Goal: Task Accomplishment & Management: Manage account settings

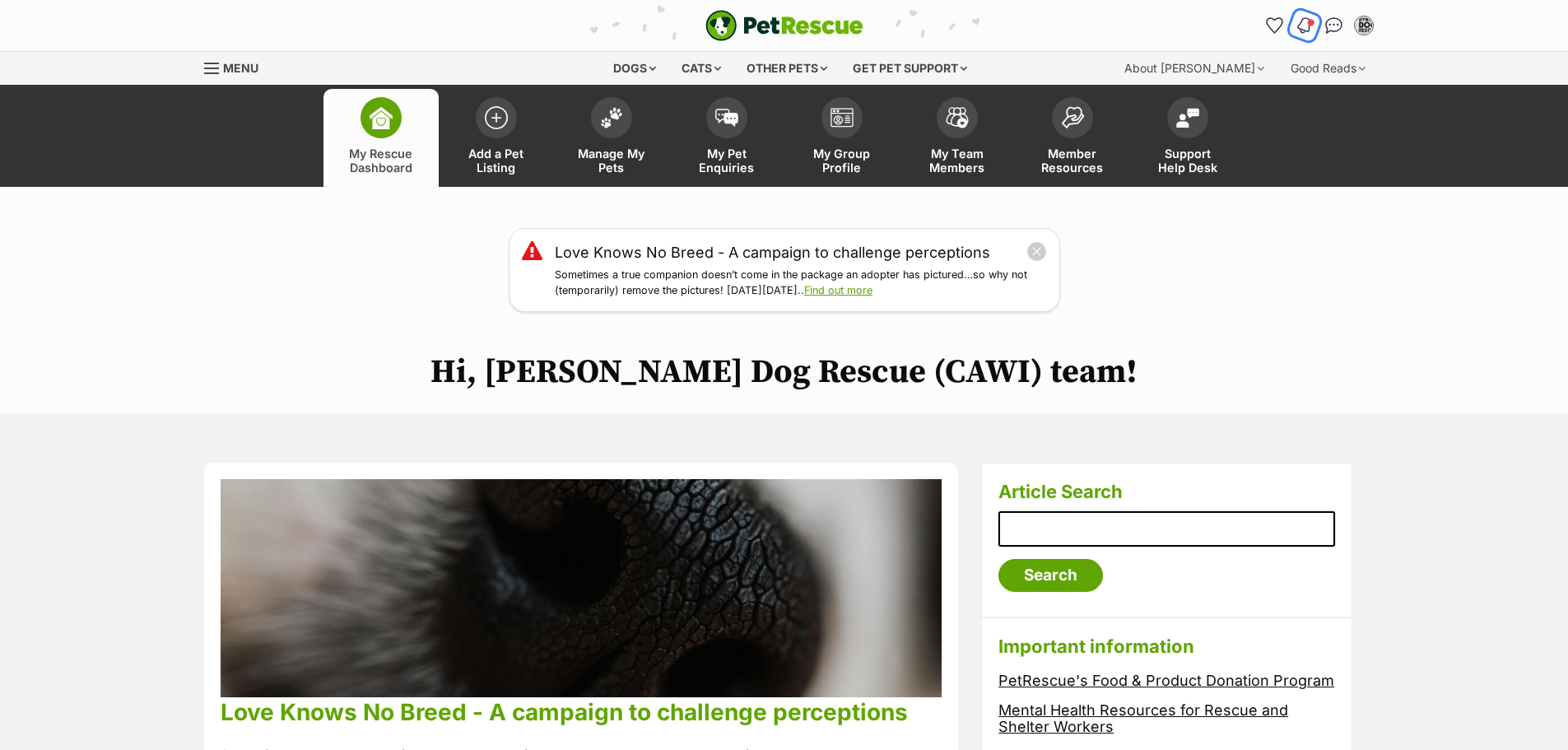
click at [1307, 23] on img "Notifications" at bounding box center [1304, 25] width 18 height 20
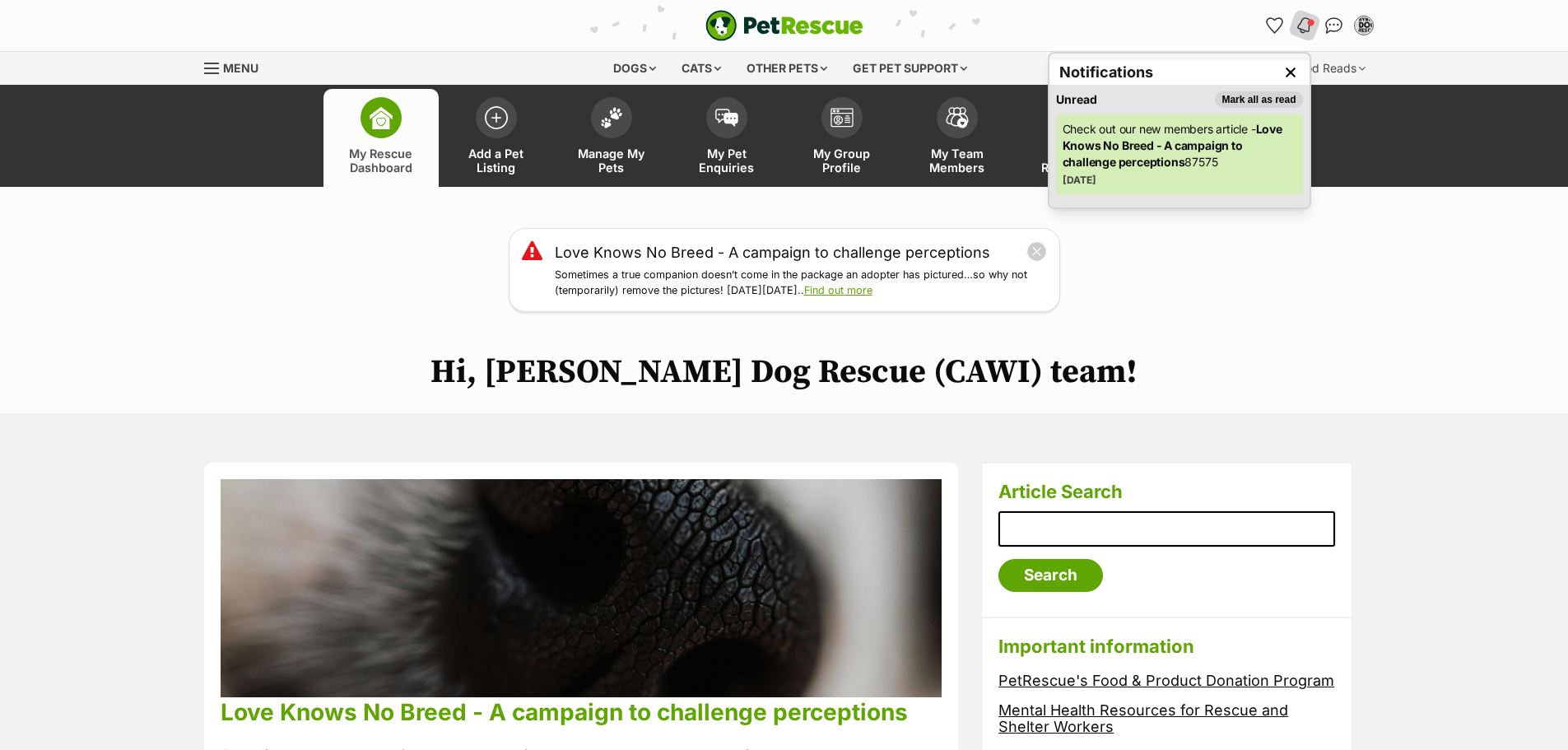
click at [1232, 279] on div "Love Knows No Breed - A campaign to challenge perceptions Sometimes a true comp…" at bounding box center [784, 270] width 1568 height 84
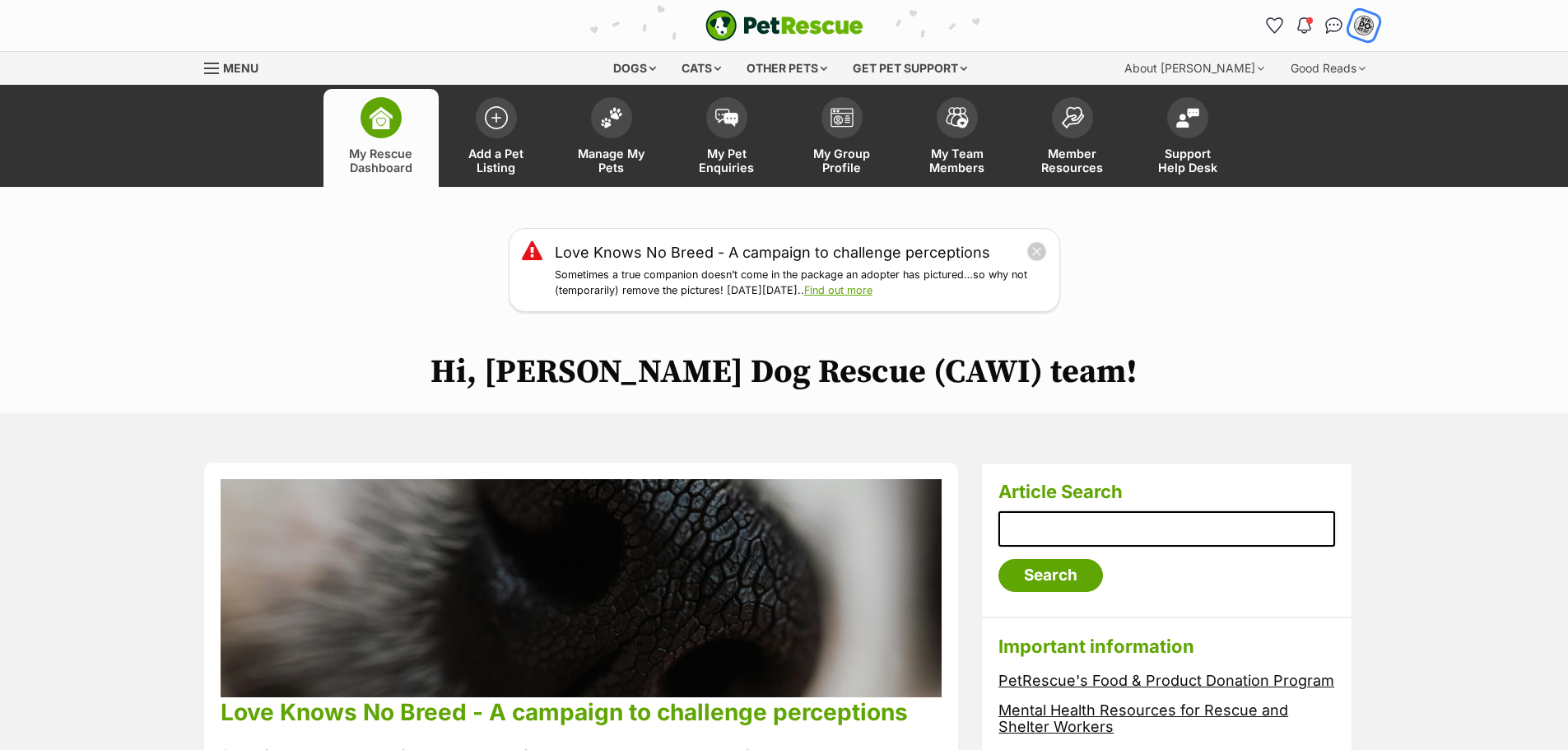
click at [1365, 23] on img "My account" at bounding box center [1364, 25] width 22 height 22
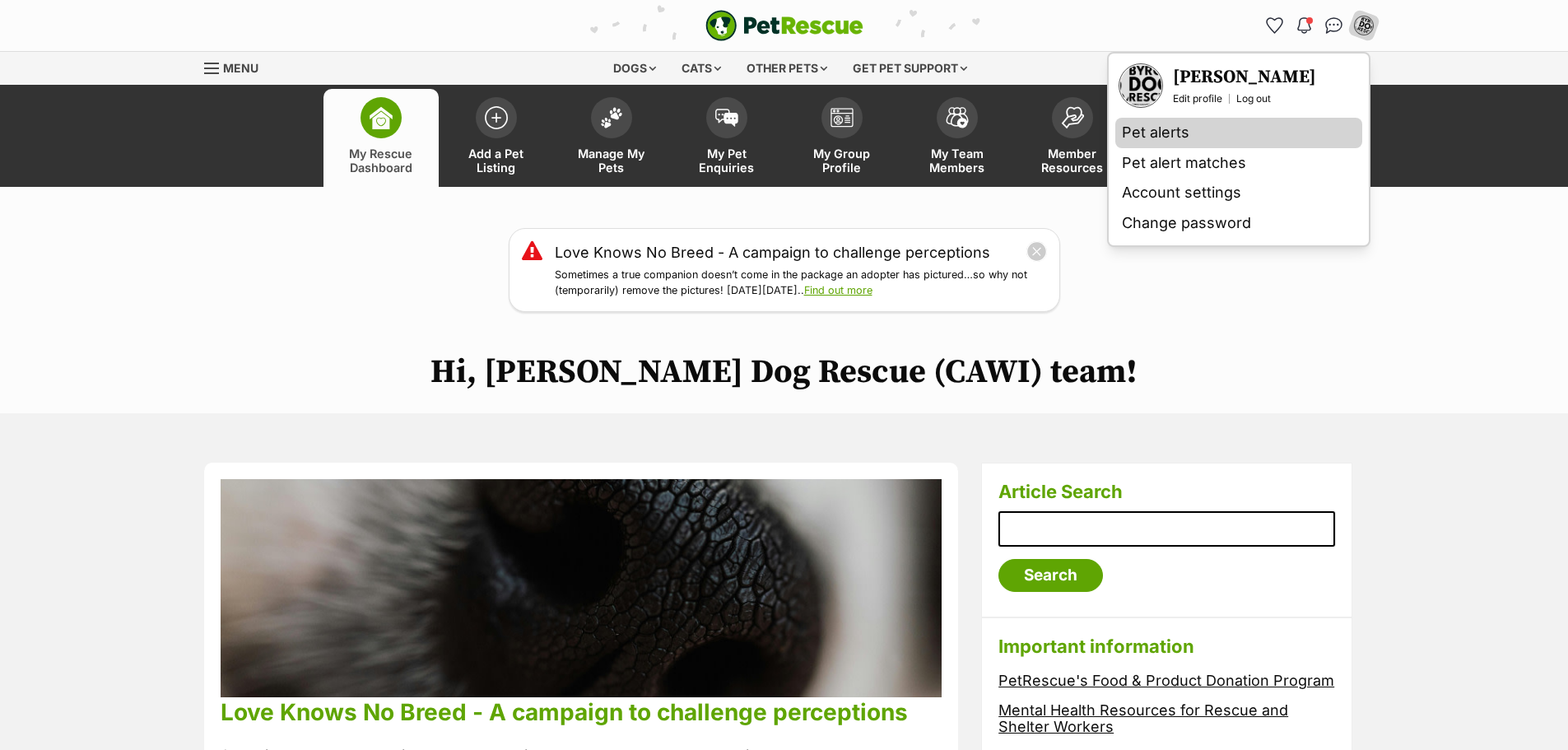
click at [1177, 133] on link "Pet alerts" at bounding box center [1239, 133] width 247 height 31
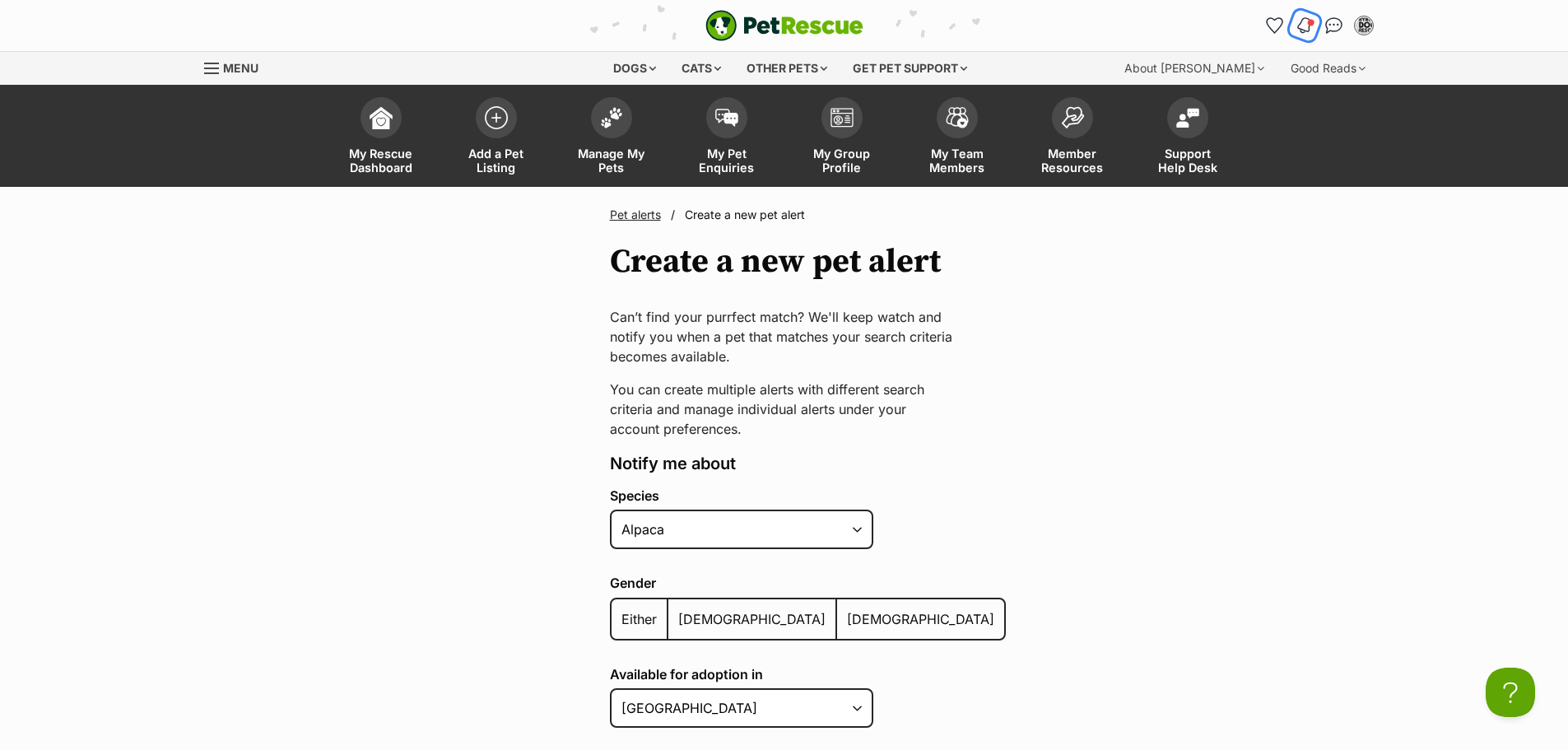
click at [1314, 23] on span "Notifications" at bounding box center [1310, 22] width 8 height 8
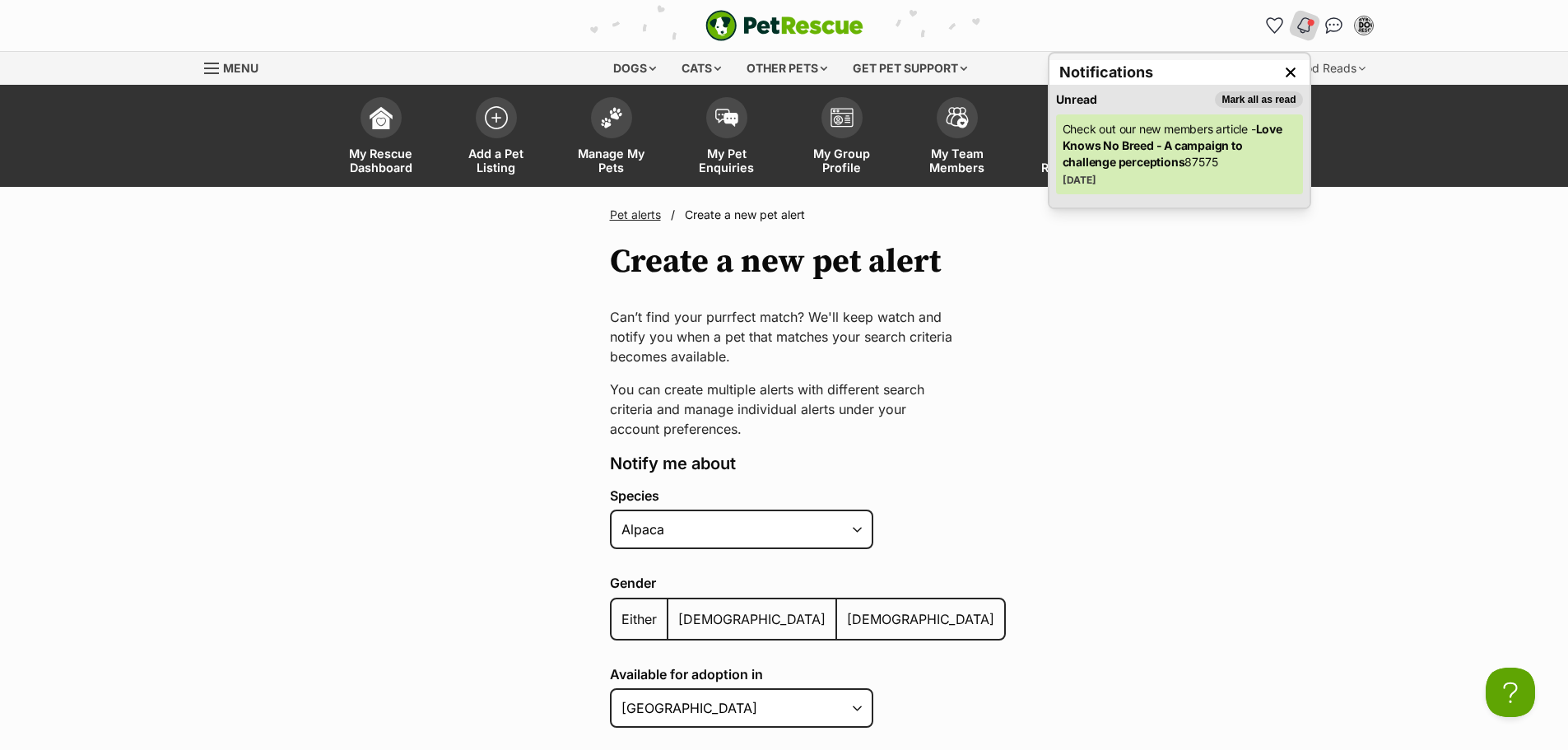
click at [1110, 142] on strong "Love Knows No Breed - A campaign to challenge perceptions" at bounding box center [1172, 145] width 220 height 47
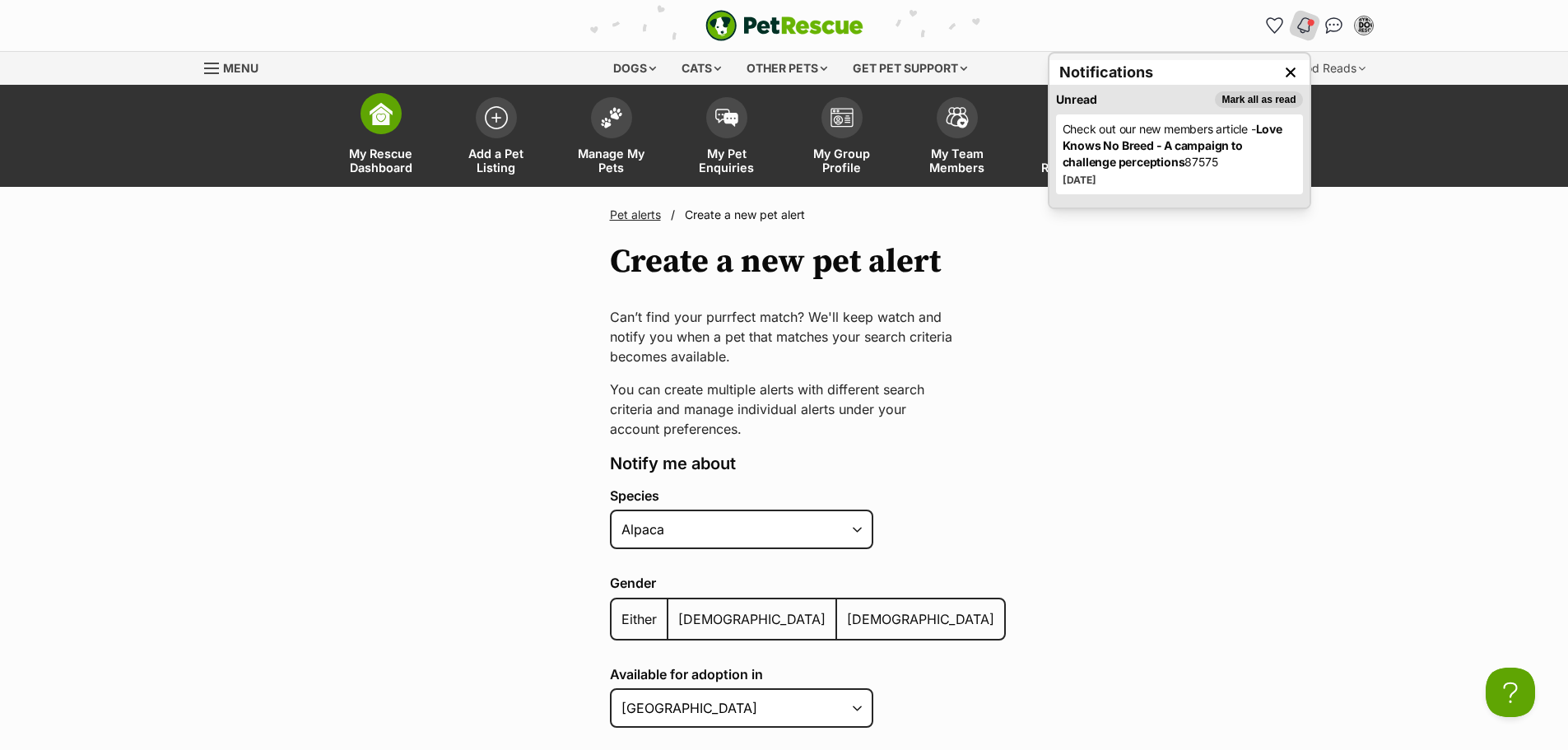
click at [377, 122] on img at bounding box center [381, 114] width 23 height 23
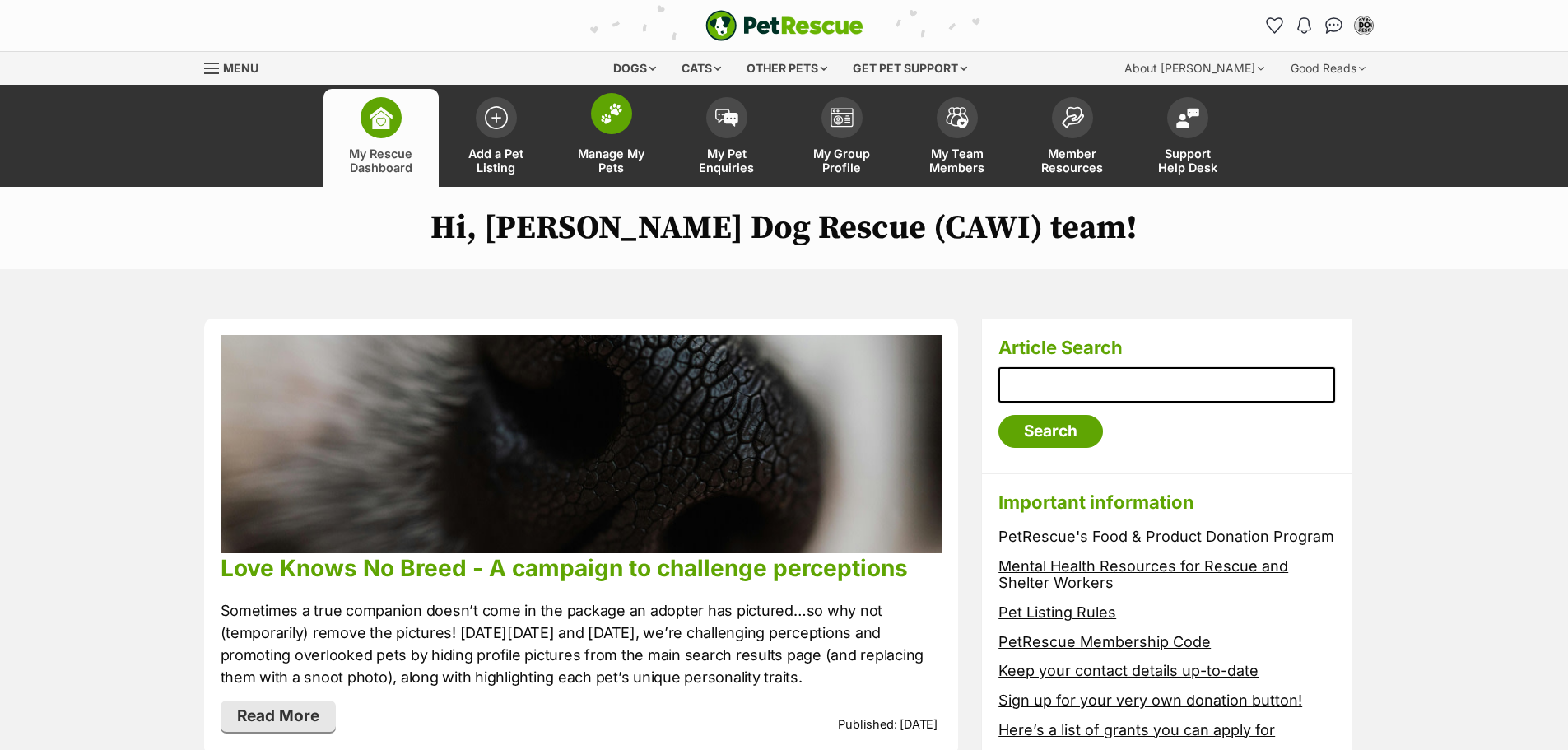
click at [610, 154] on span "Manage My Pets" at bounding box center [612, 160] width 74 height 28
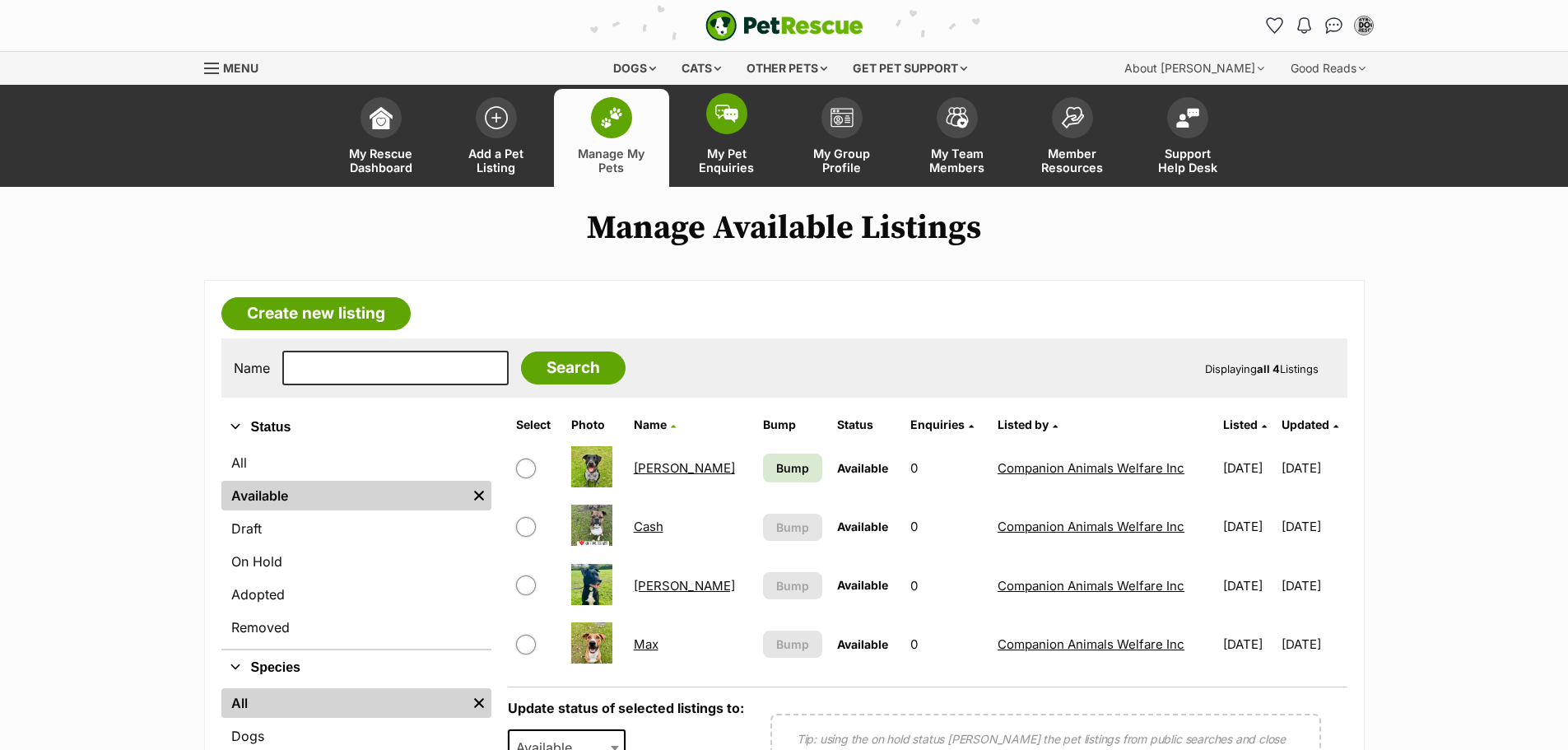
click at [729, 157] on span "My Pet Enquiries" at bounding box center [727, 160] width 74 height 28
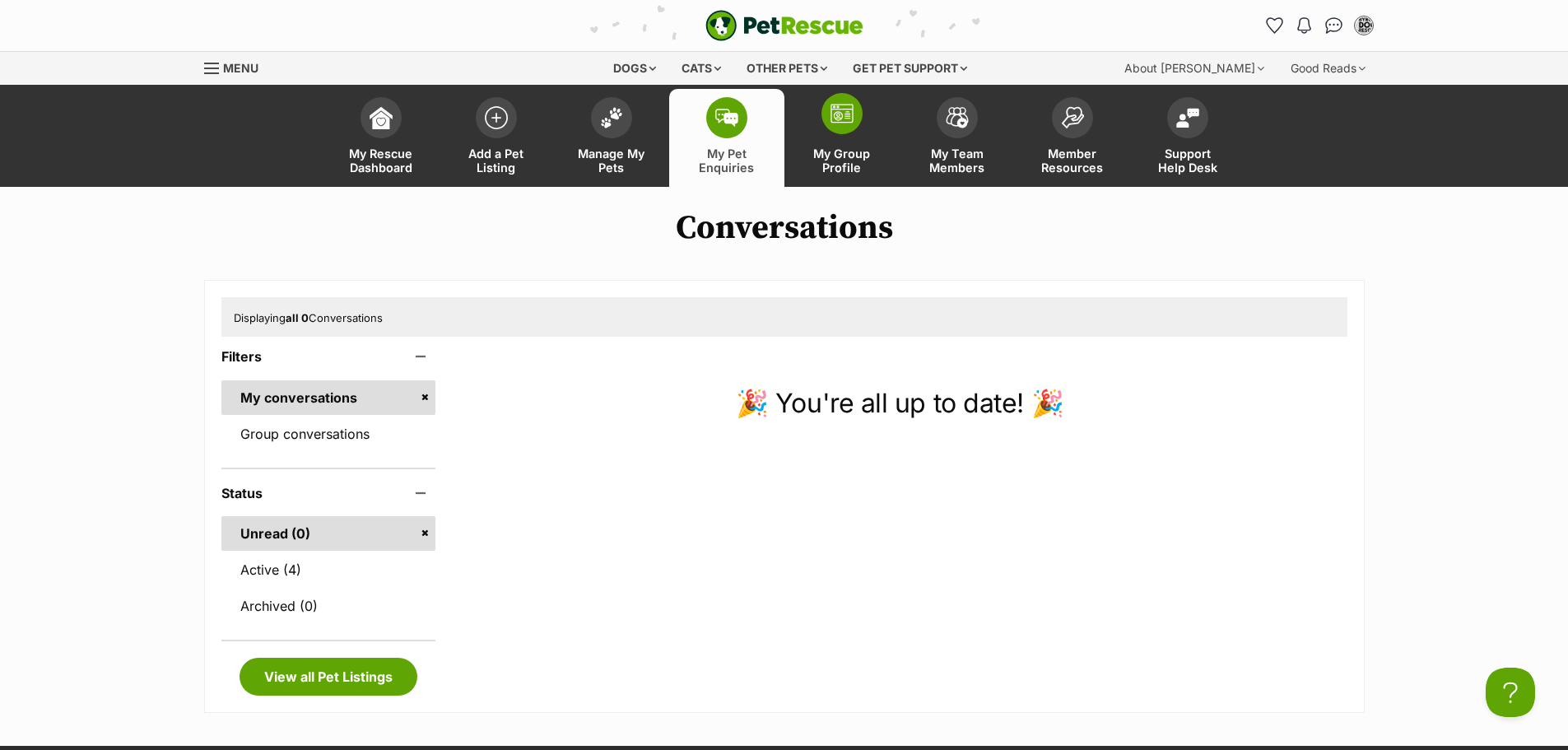
click at [837, 146] on link "My Group Profile" at bounding box center [843, 138] width 115 height 98
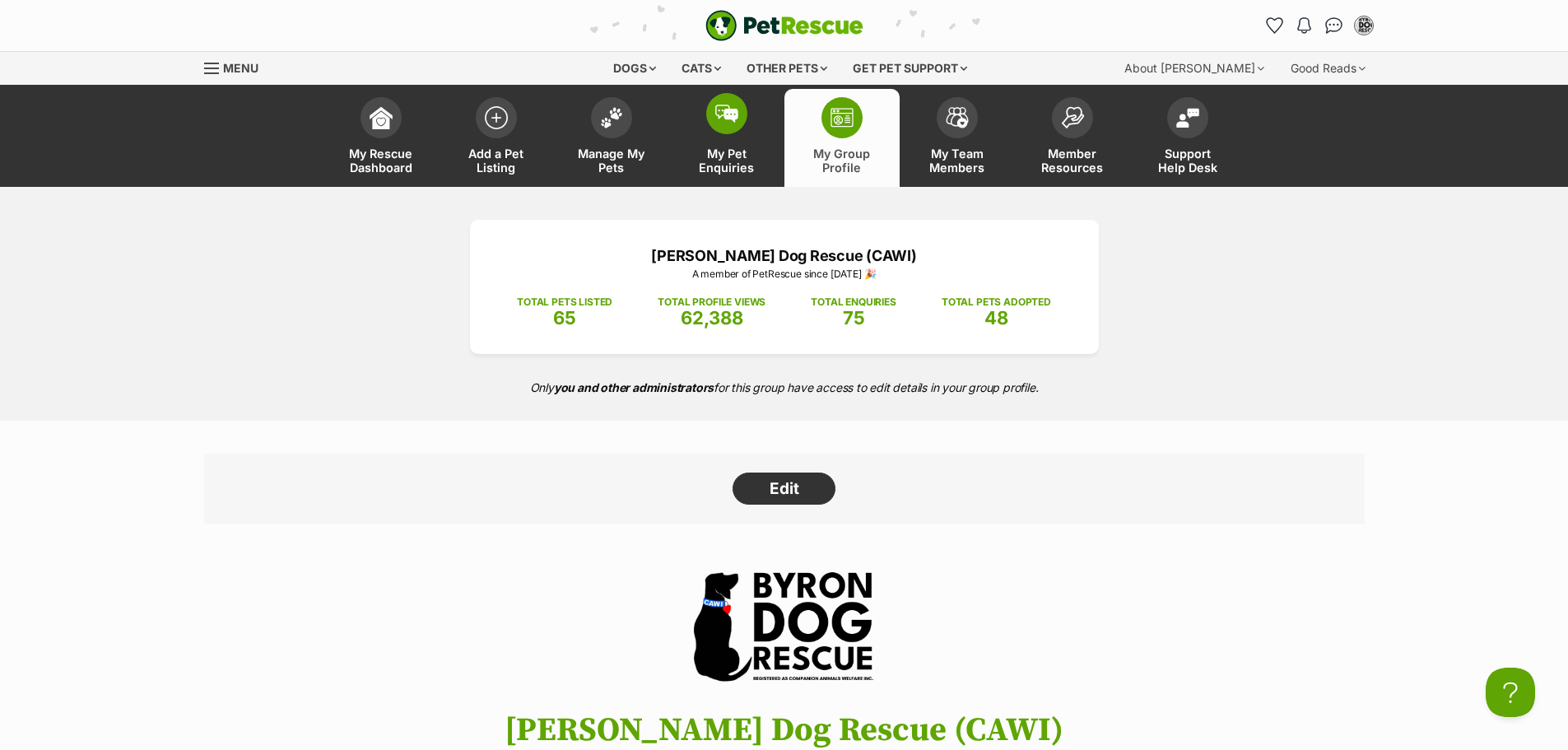
click at [734, 146] on link "My Pet Enquiries" at bounding box center [727, 138] width 115 height 98
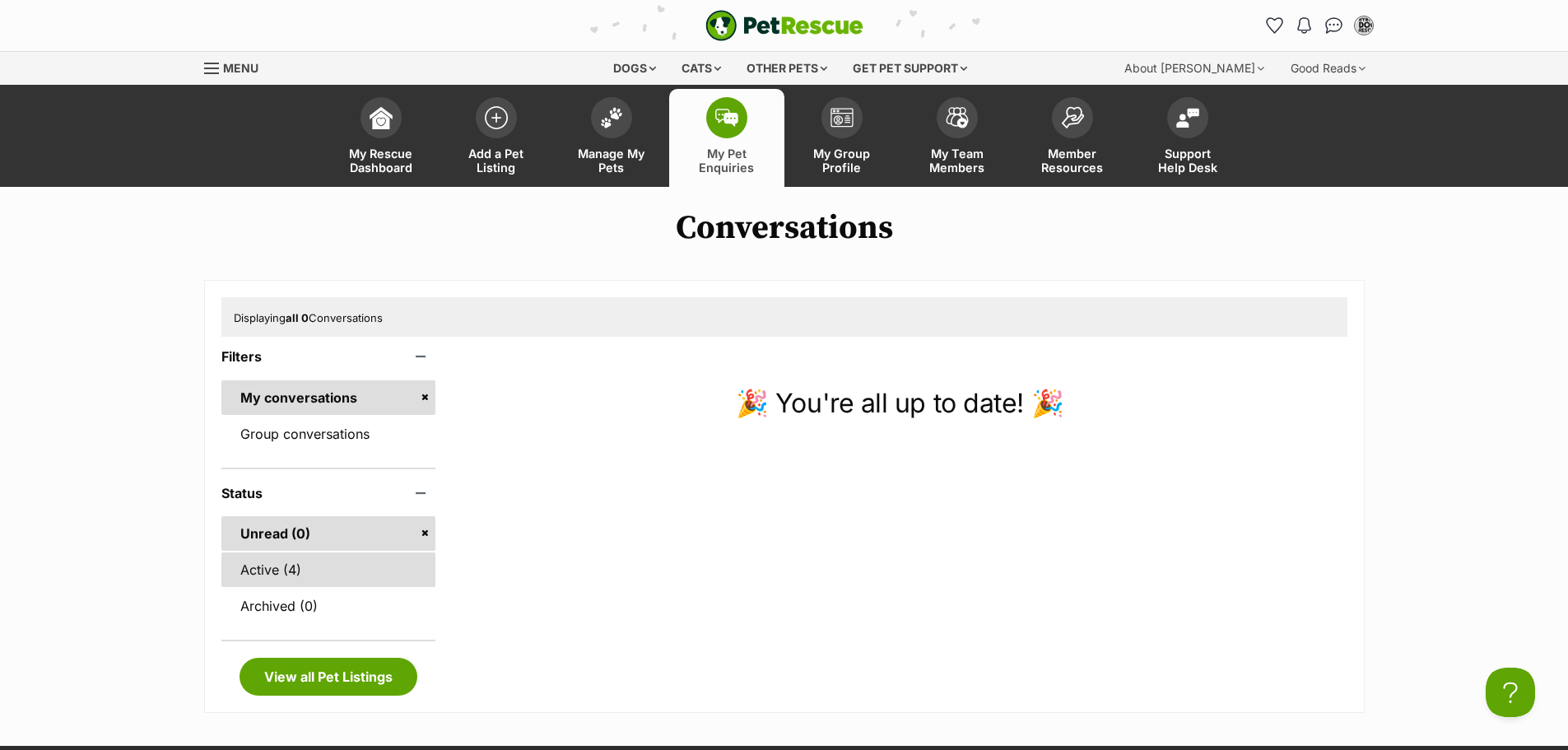
click at [295, 579] on link "Active (4)" at bounding box center [329, 570] width 214 height 34
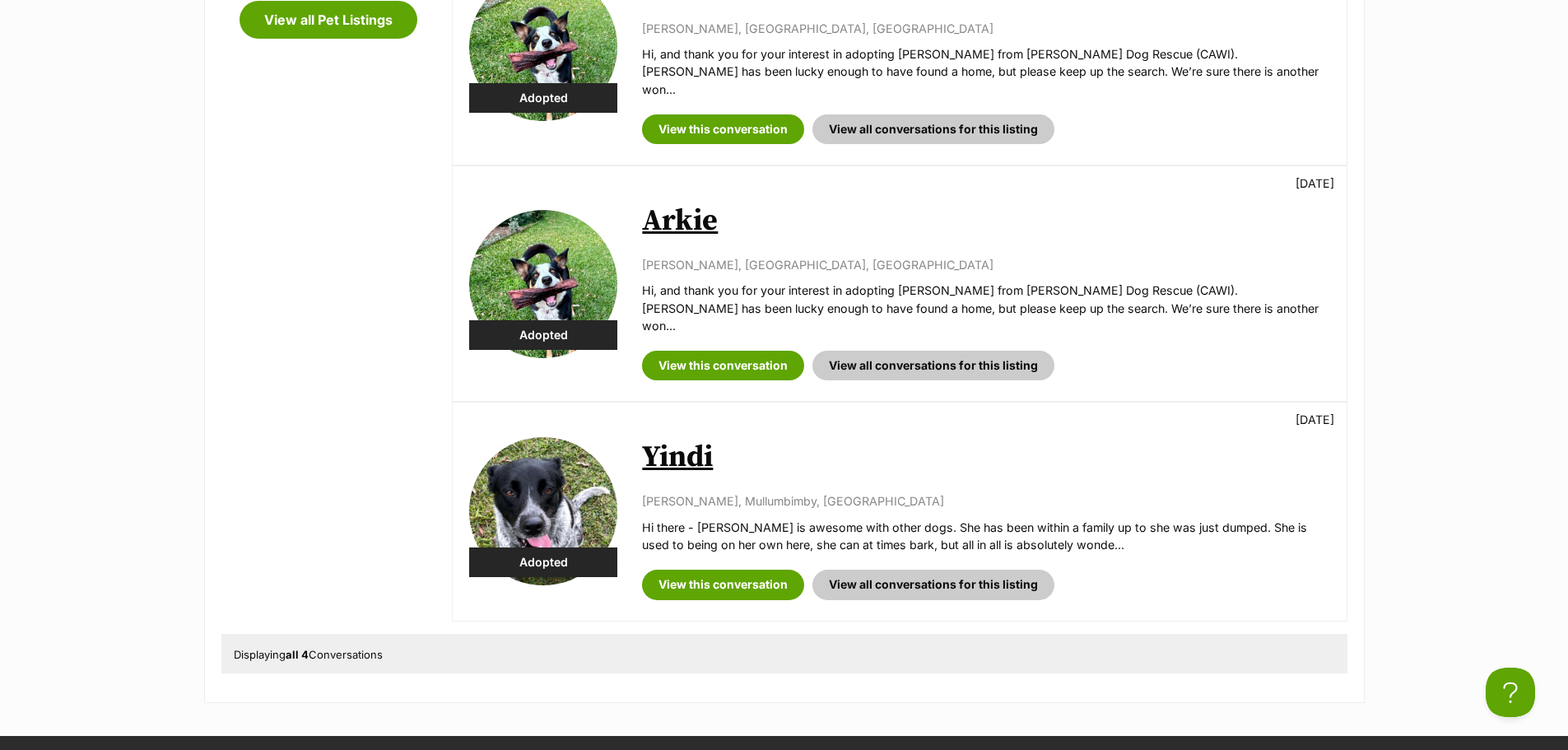
scroll to position [659, 0]
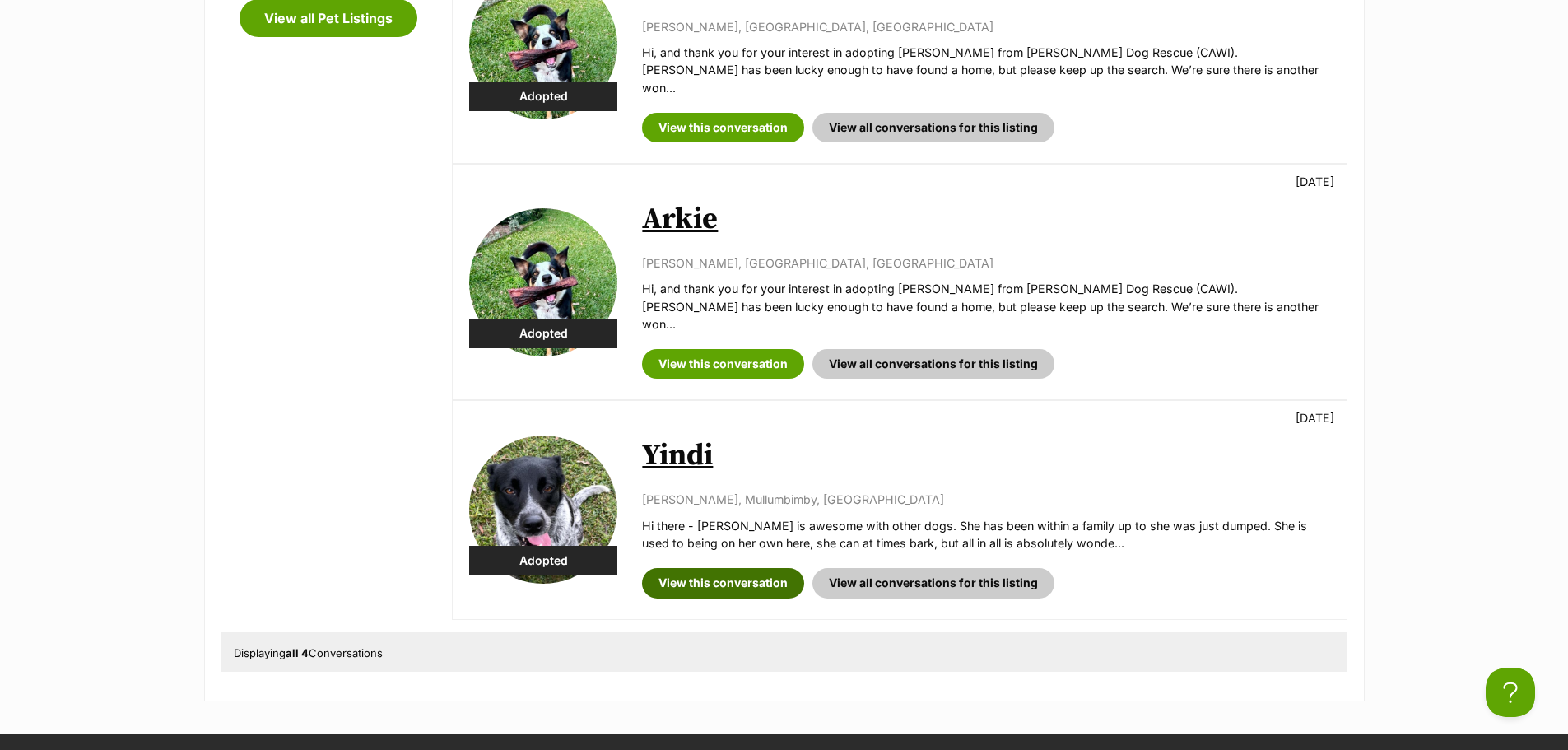
click at [702, 568] on link "View this conversation" at bounding box center [724, 582] width 162 height 30
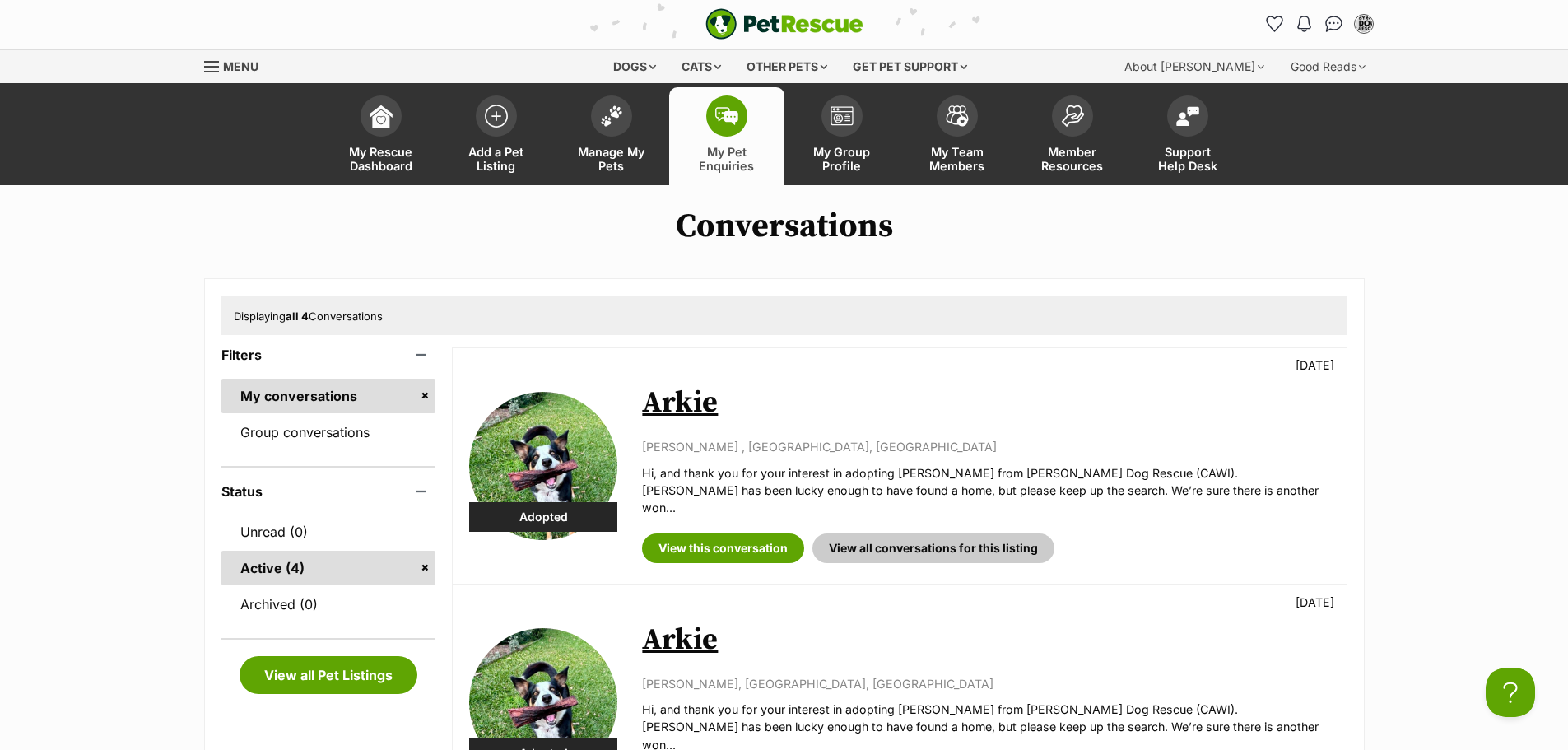
scroll to position [0, 0]
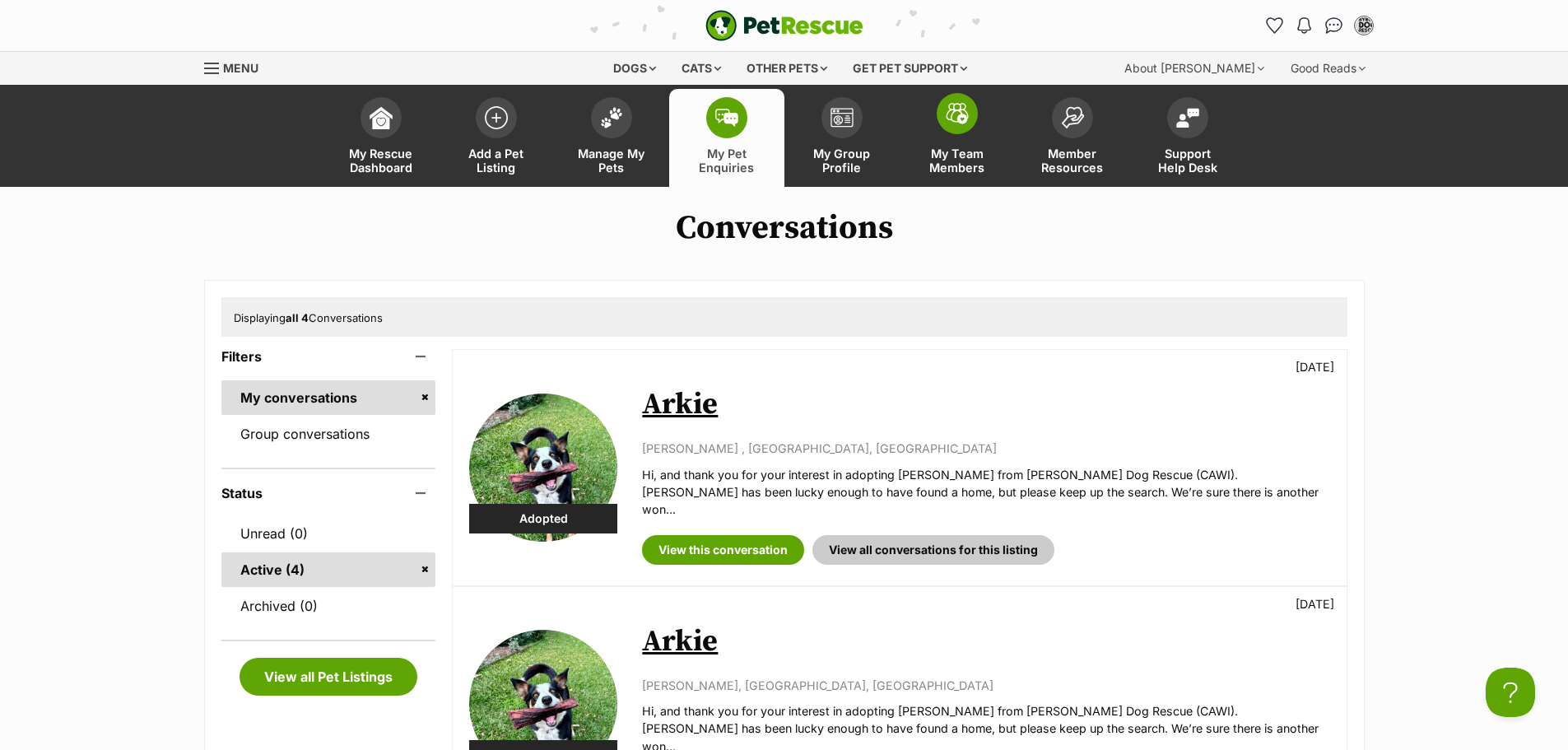
click at [964, 144] on link "My Team Members" at bounding box center [958, 138] width 115 height 98
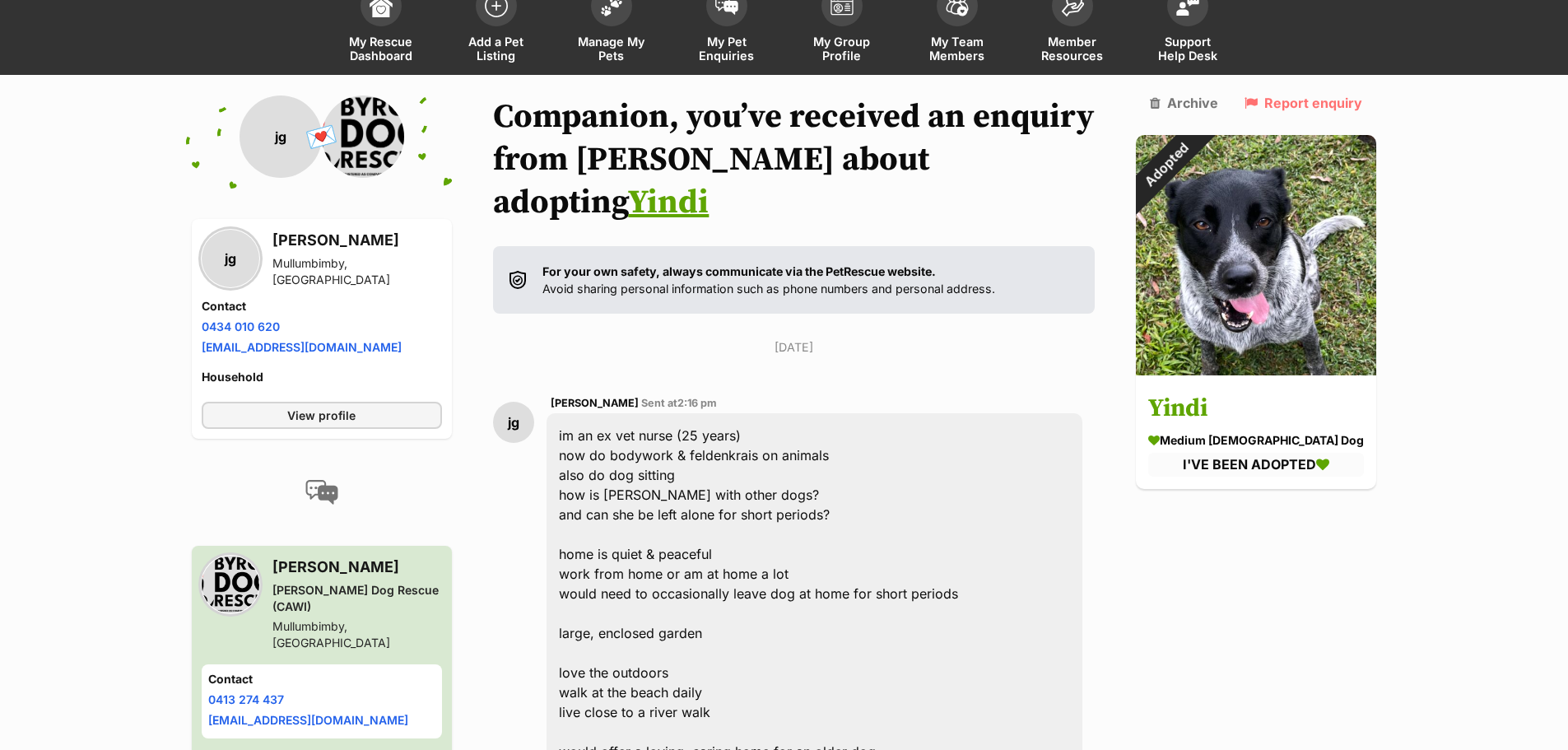
scroll to position [90, 0]
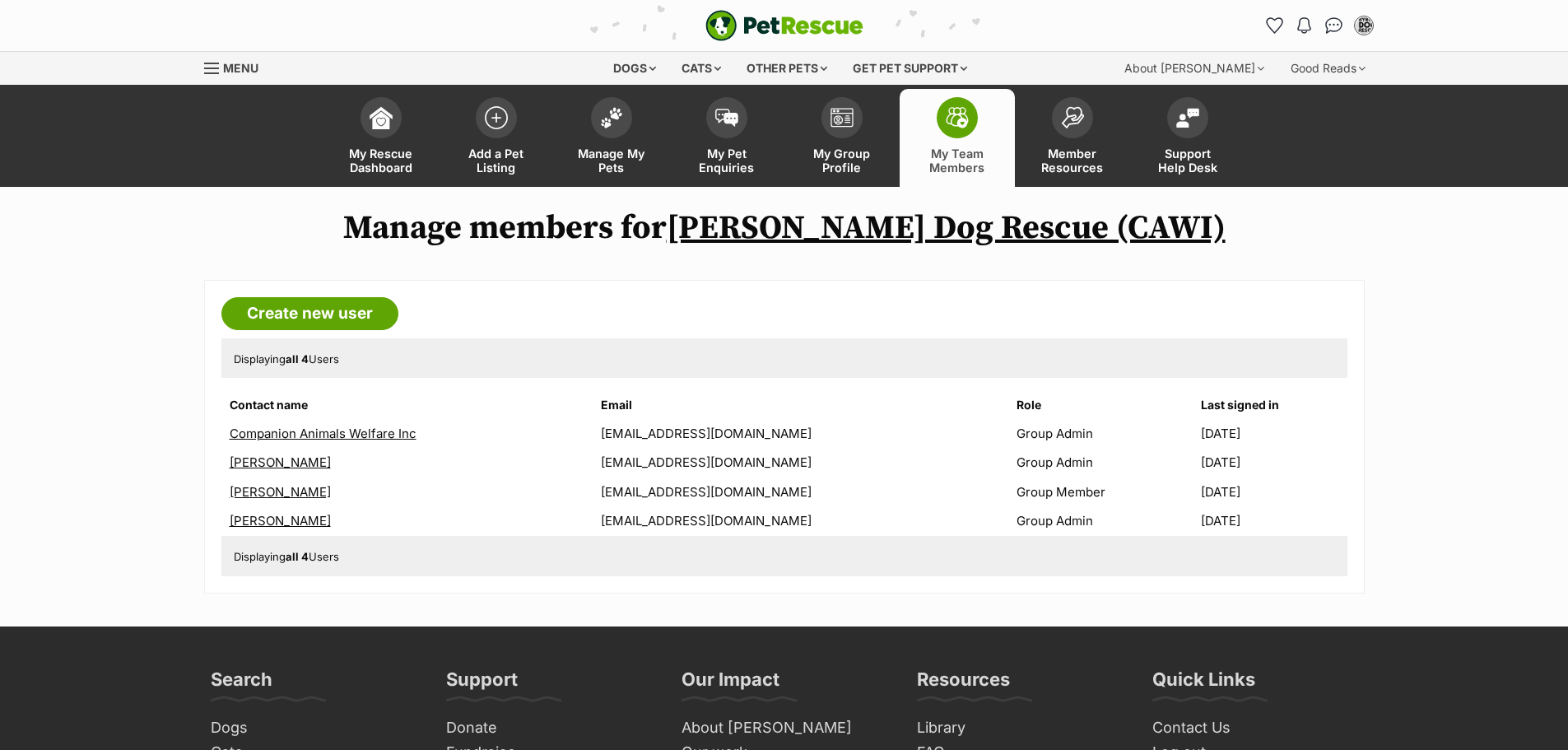
click at [342, 432] on link "Companion Animals Welfare Inc" at bounding box center [323, 433] width 187 height 15
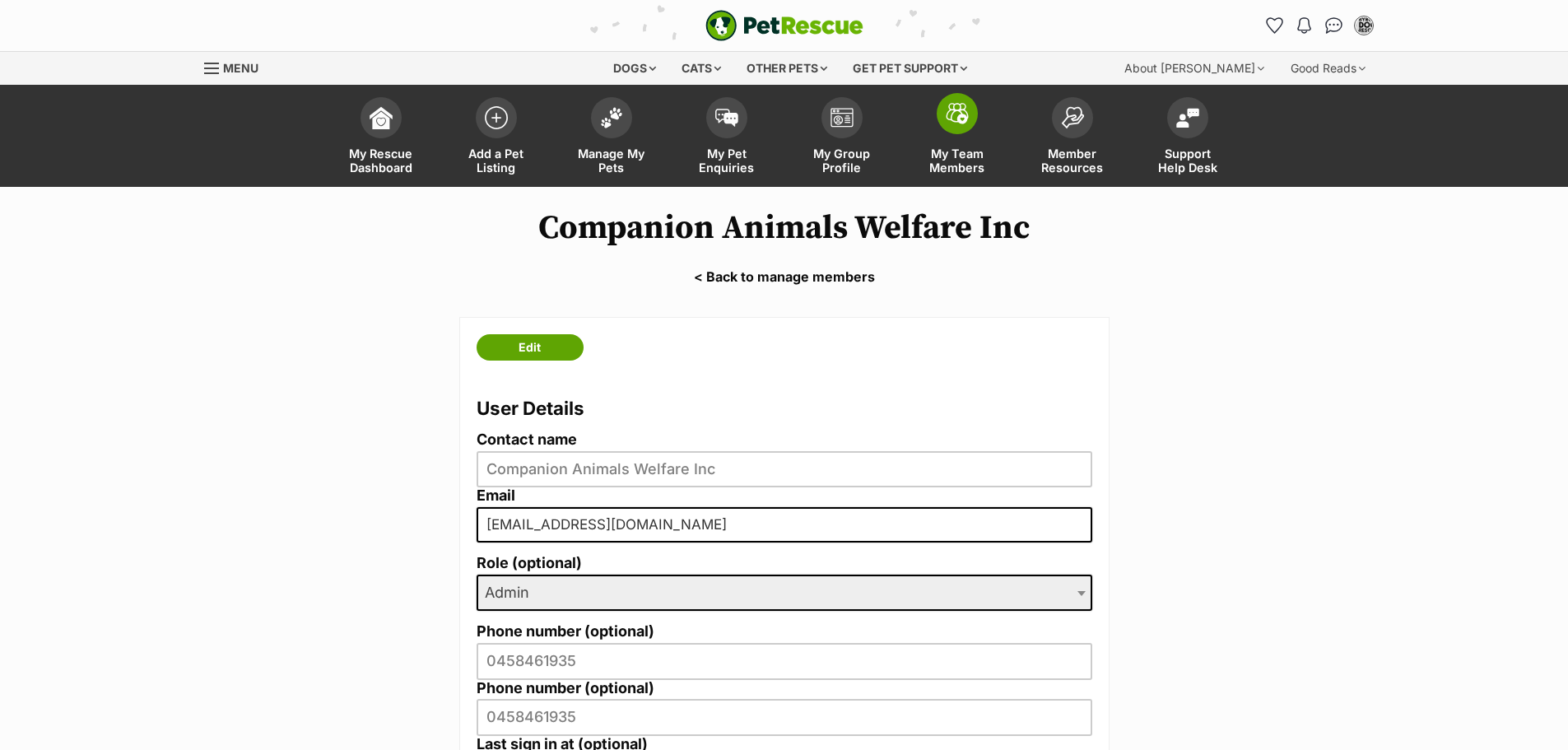
click at [956, 135] on link "My Team Members" at bounding box center [958, 138] width 115 height 98
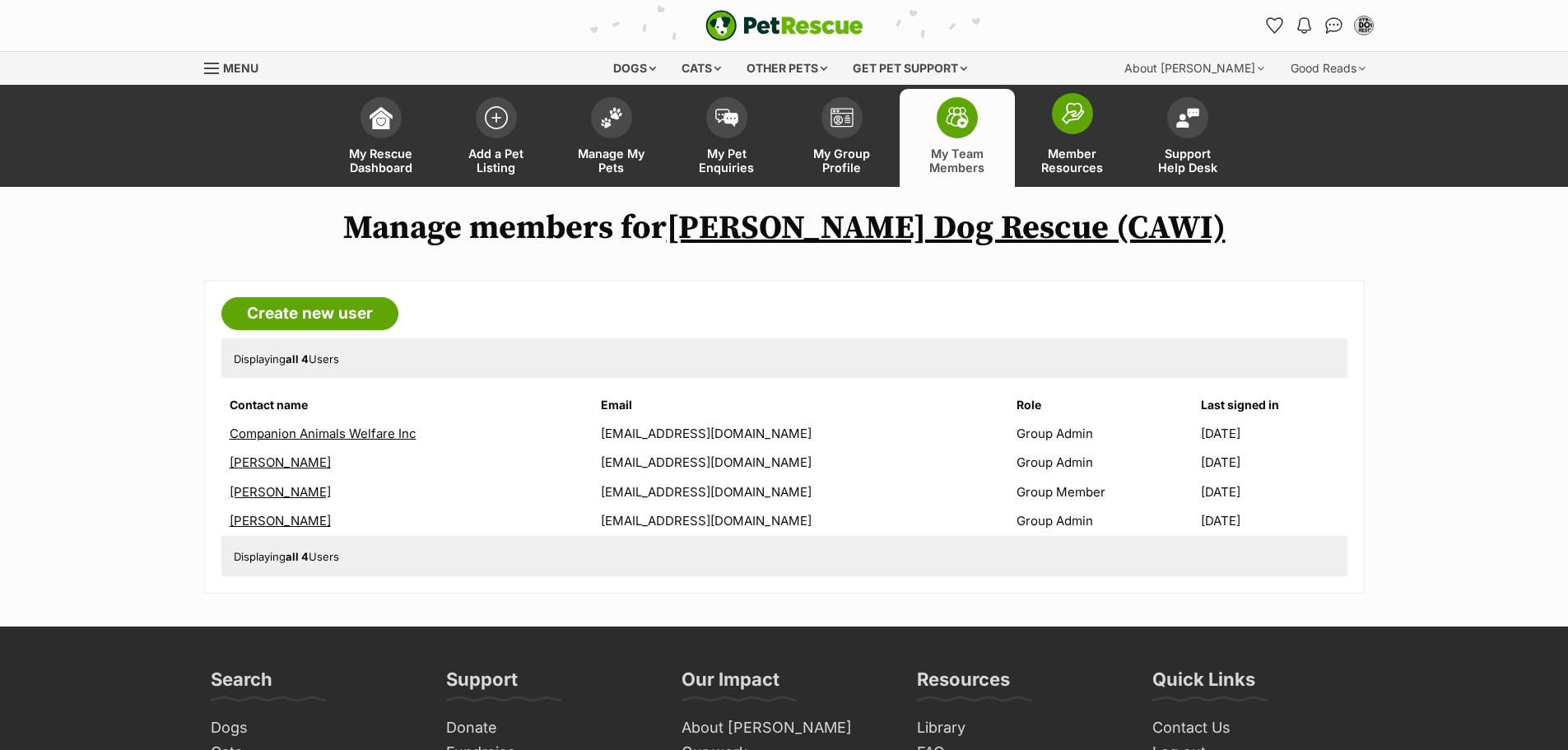
click at [1071, 133] on span at bounding box center [1073, 114] width 41 height 41
click at [722, 139] on link "My Pet Enquiries" at bounding box center [727, 138] width 115 height 98
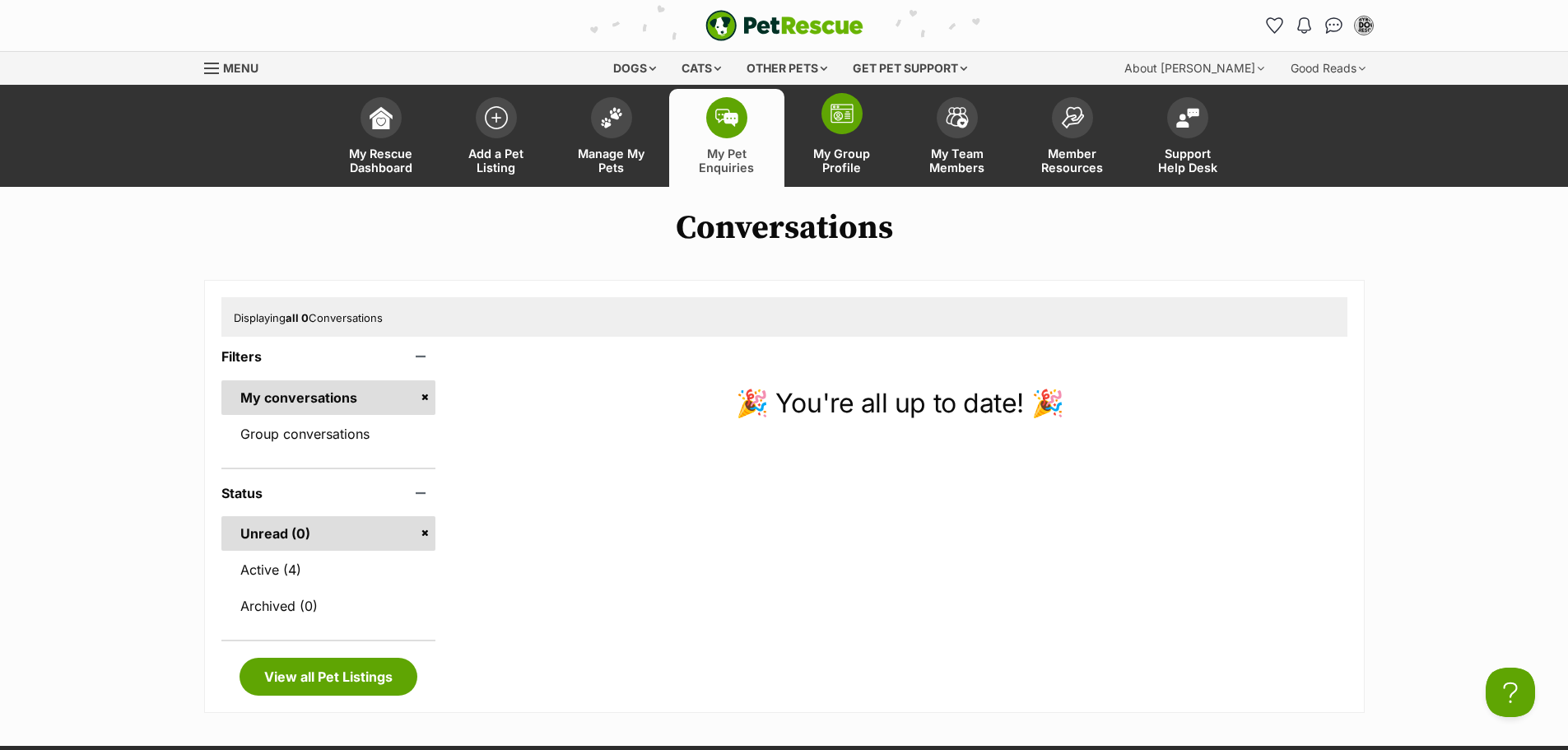
click at [843, 142] on link "My Group Profile" at bounding box center [843, 138] width 115 height 98
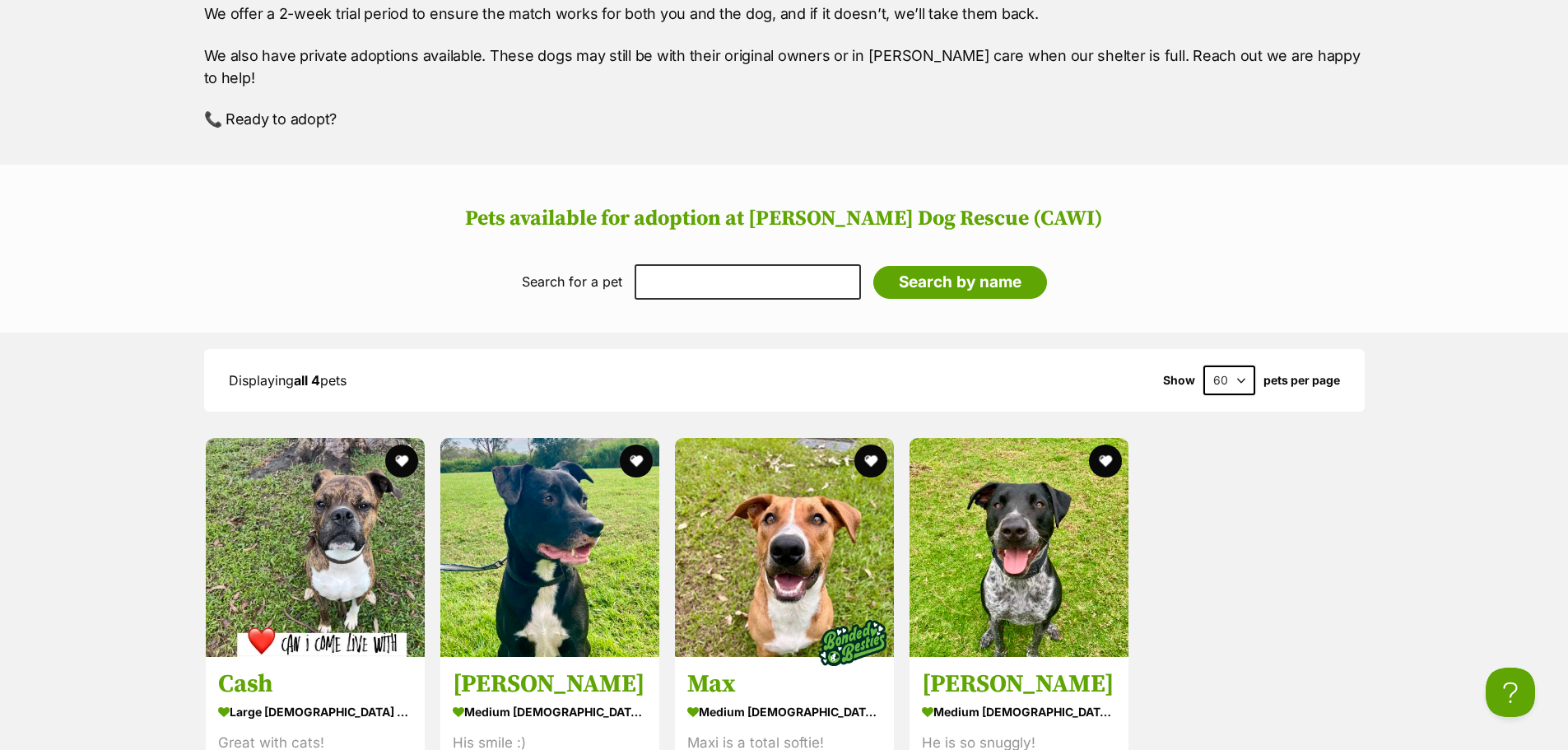
scroll to position [1812, 0]
